Goal: Navigation & Orientation: Find specific page/section

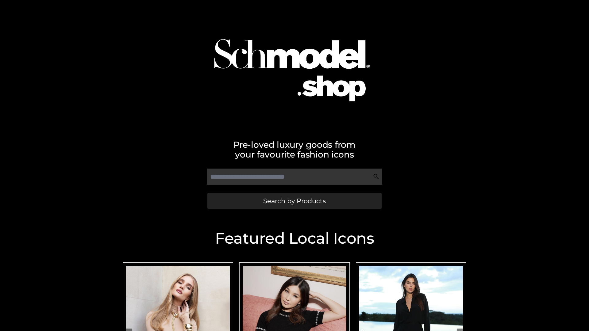
click at [294, 201] on span "Search by Products" at bounding box center [294, 201] width 63 height 6
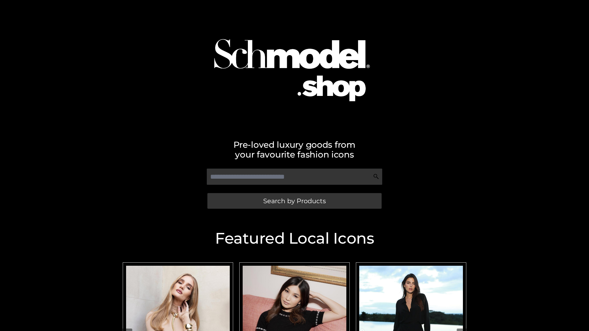
click at [294, 201] on span "Search by Products" at bounding box center [294, 201] width 63 height 6
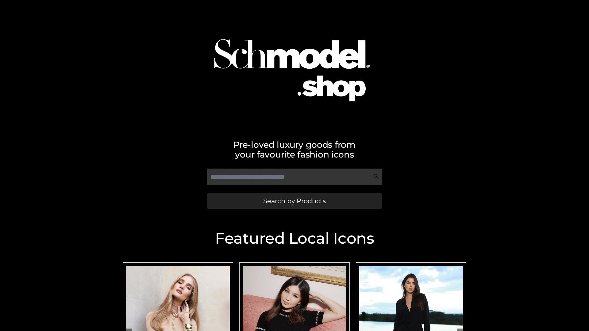
click at [294, 201] on span "Search by Products" at bounding box center [294, 201] width 63 height 6
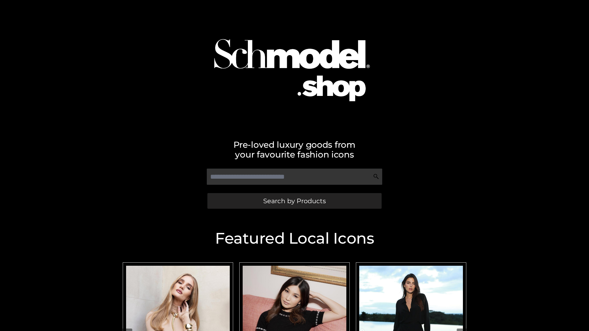
click at [294, 201] on span "Search by Products" at bounding box center [294, 201] width 63 height 6
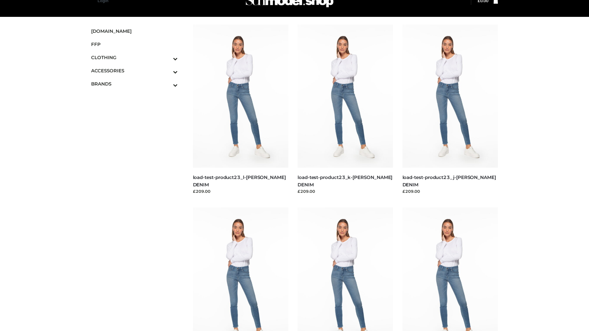
scroll to position [15, 0]
